Goal: Information Seeking & Learning: Find specific page/section

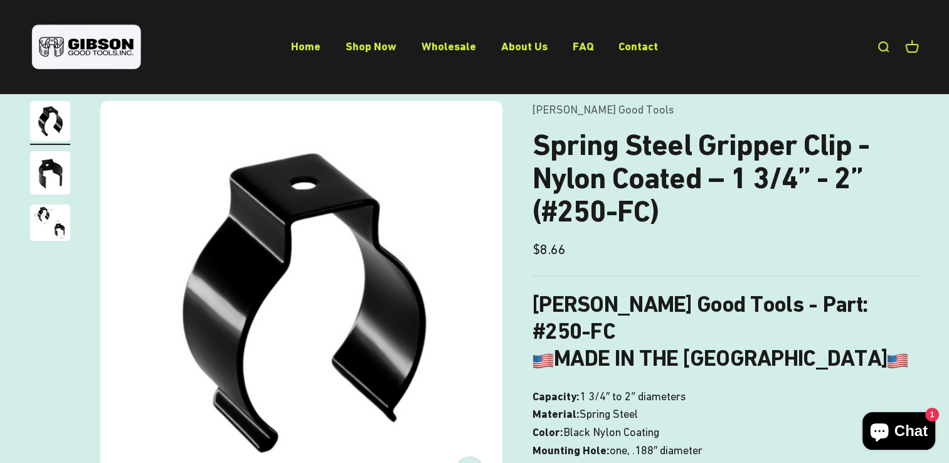
scroll to position [125, 0]
